Goal: Task Accomplishment & Management: Manage account settings

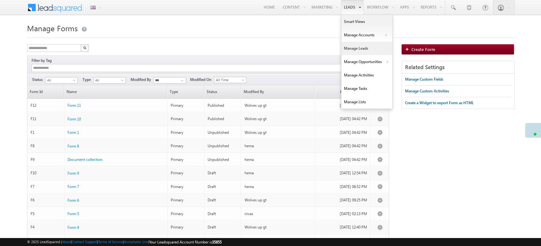
click at [364, 50] on link "Manage Leads" at bounding box center [366, 48] width 51 height 13
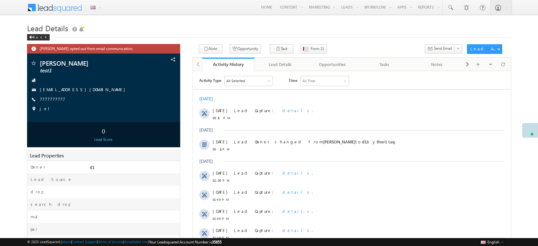
drag, startPoint x: 364, startPoint y: 73, endPoint x: 388, endPoint y: 18, distance: 60.0
click at [389, 19] on body "Menu English English Española latina हिंदी Bahasa Indonesia Português Tiếng Việ…" at bounding box center [269, 178] width 538 height 356
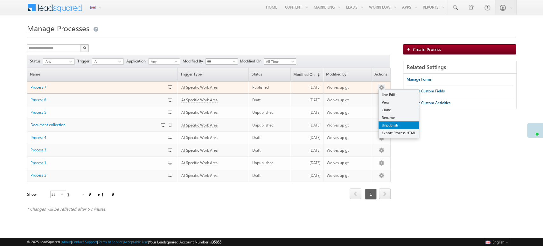
click at [397, 123] on link "Unpublish" at bounding box center [399, 125] width 40 height 8
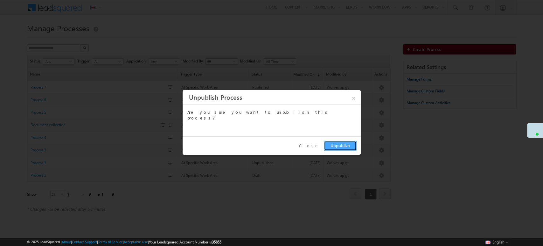
click at [348, 147] on button "Unpublish" at bounding box center [340, 146] width 33 height 10
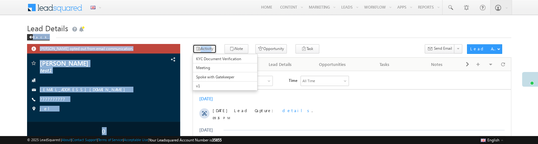
click at [209, 49] on button "Activity" at bounding box center [204, 48] width 24 height 9
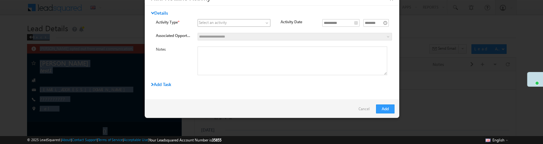
click at [237, 20] on span at bounding box center [230, 23] width 65 height 6
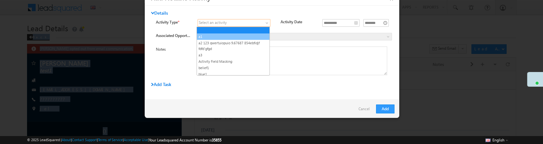
click at [227, 36] on link "a1" at bounding box center [233, 37] width 73 height 6
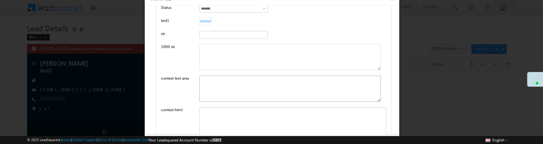
scroll to position [341, 0]
click at [221, 114] on div "Rich Text Editor, mx_Custom_11mx_CustomObject_122-inline-editor-div" at bounding box center [292, 124] width 187 height 36
paste div "Rich Text Editor, mx_Custom_11mx_CustomObject_122-inline-editor-div"
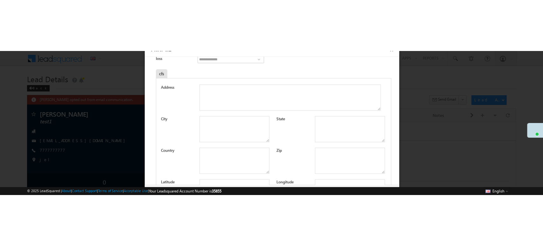
scroll to position [490, 0]
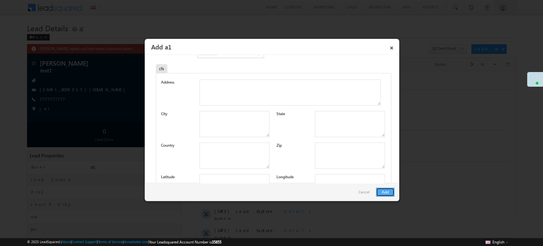
click at [388, 143] on button "Add" at bounding box center [385, 191] width 18 height 9
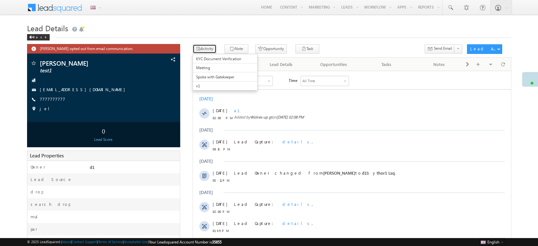
click at [211, 50] on button "Activity" at bounding box center [204, 48] width 24 height 9
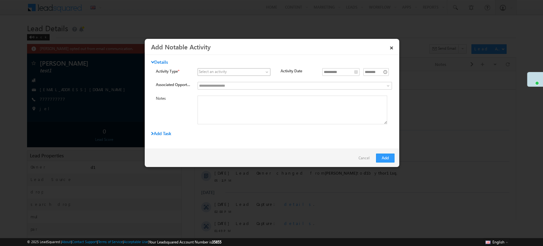
click at [227, 70] on span at bounding box center [230, 72] width 65 height 6
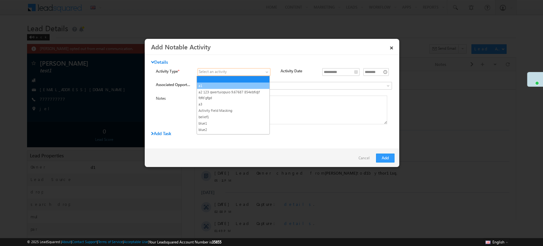
click at [224, 84] on link "a1" at bounding box center [233, 86] width 73 height 6
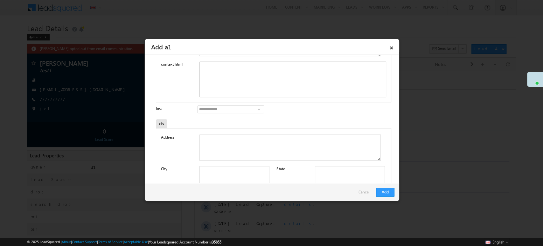
scroll to position [436, 0]
click at [223, 70] on div "Rich Text Editor, mx_Custom_11mx_CustomObject_122-inline-editor-div" at bounding box center [292, 79] width 187 height 36
paste div "Rich Text Editor, mx_Custom_11mx_CustomObject_122-inline-editor-div"
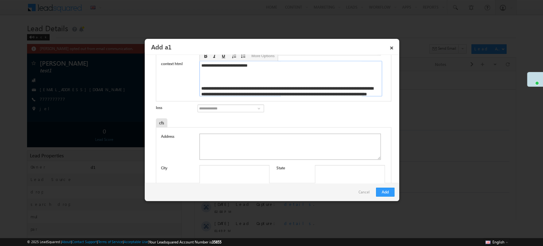
scroll to position [2062, 0]
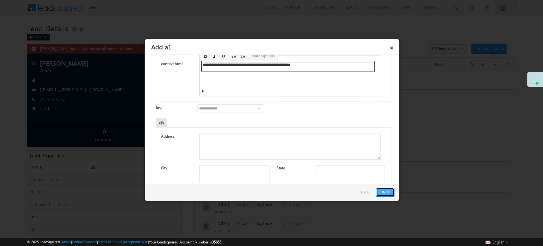
click at [386, 143] on button "Add" at bounding box center [385, 191] width 18 height 9
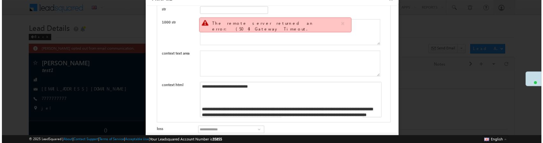
scroll to position [389, 0]
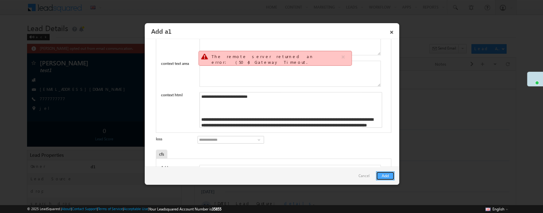
click at [383, 143] on button "Add" at bounding box center [385, 176] width 18 height 9
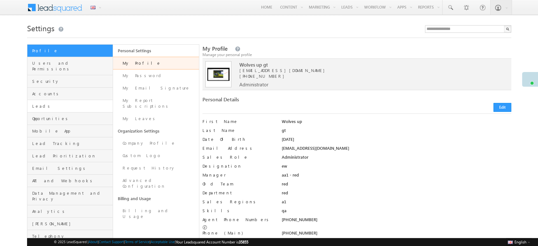
click at [101, 100] on link "Leads" at bounding box center [70, 106] width 86 height 12
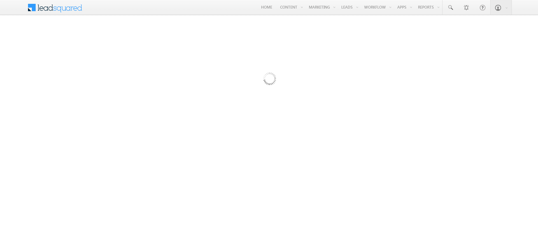
scroll to position [59, 0]
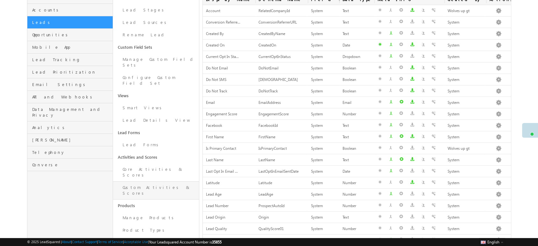
click at [159, 181] on link "Custom Activities & Scores" at bounding box center [156, 190] width 86 height 18
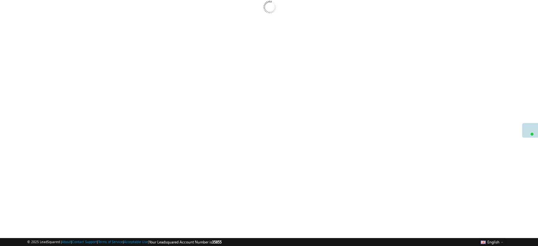
scroll to position [71, 0]
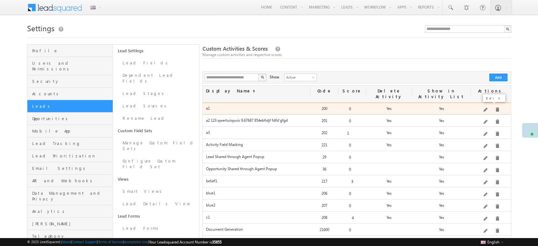
click at [488, 108] on span at bounding box center [485, 110] width 5 height 5
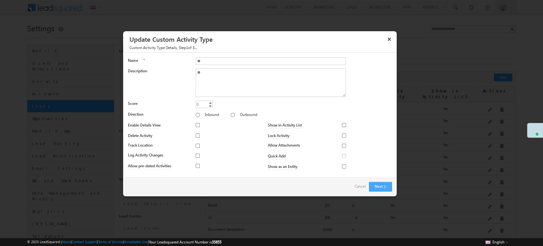
click at [381, 187] on button "Next" at bounding box center [380, 187] width 23 height 10
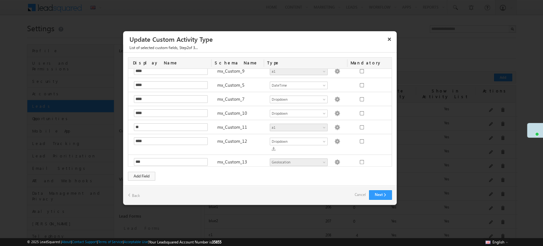
scroll to position [125, 0]
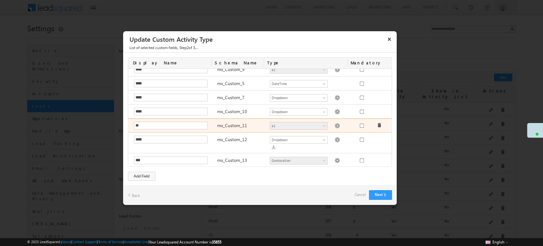
click at [334, 123] on img at bounding box center [337, 126] width 6 height 6
